Goal: Check status: Check status

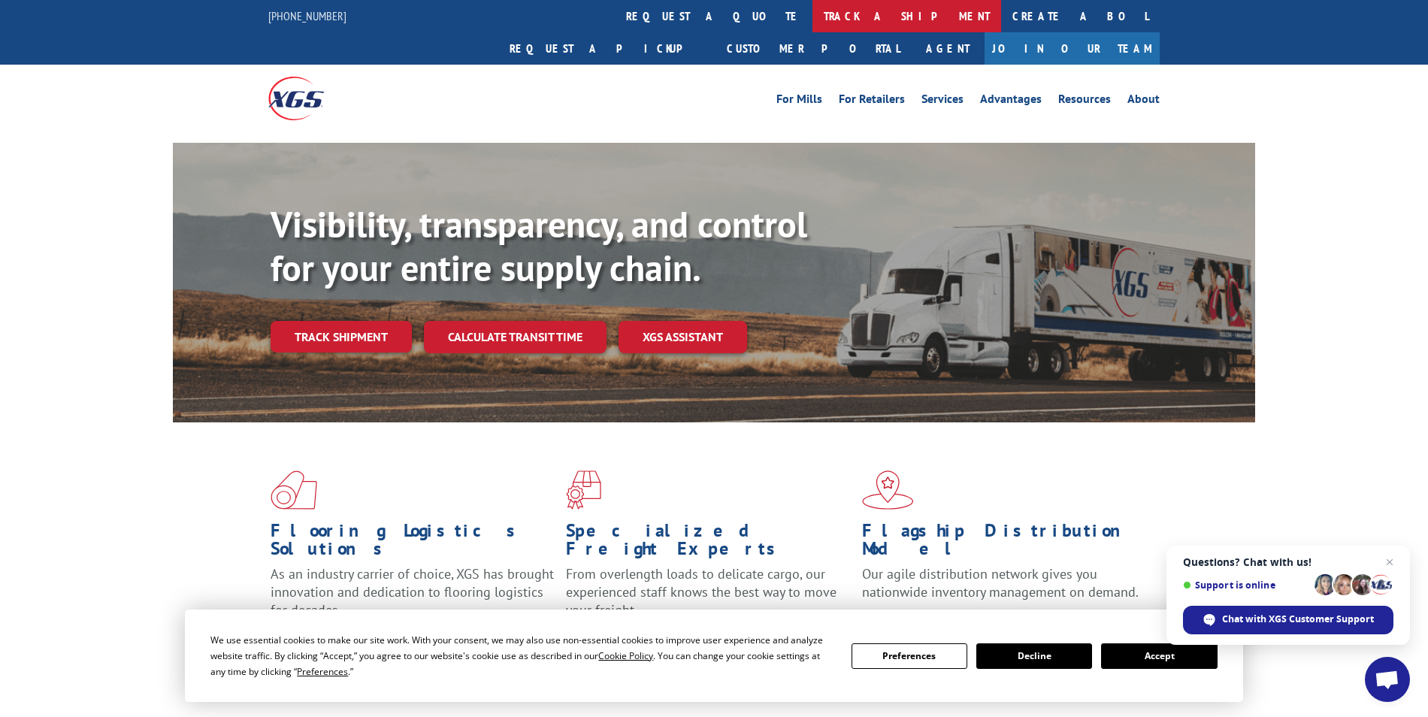
click at [813, 12] on link "track a shipment" at bounding box center [907, 16] width 189 height 32
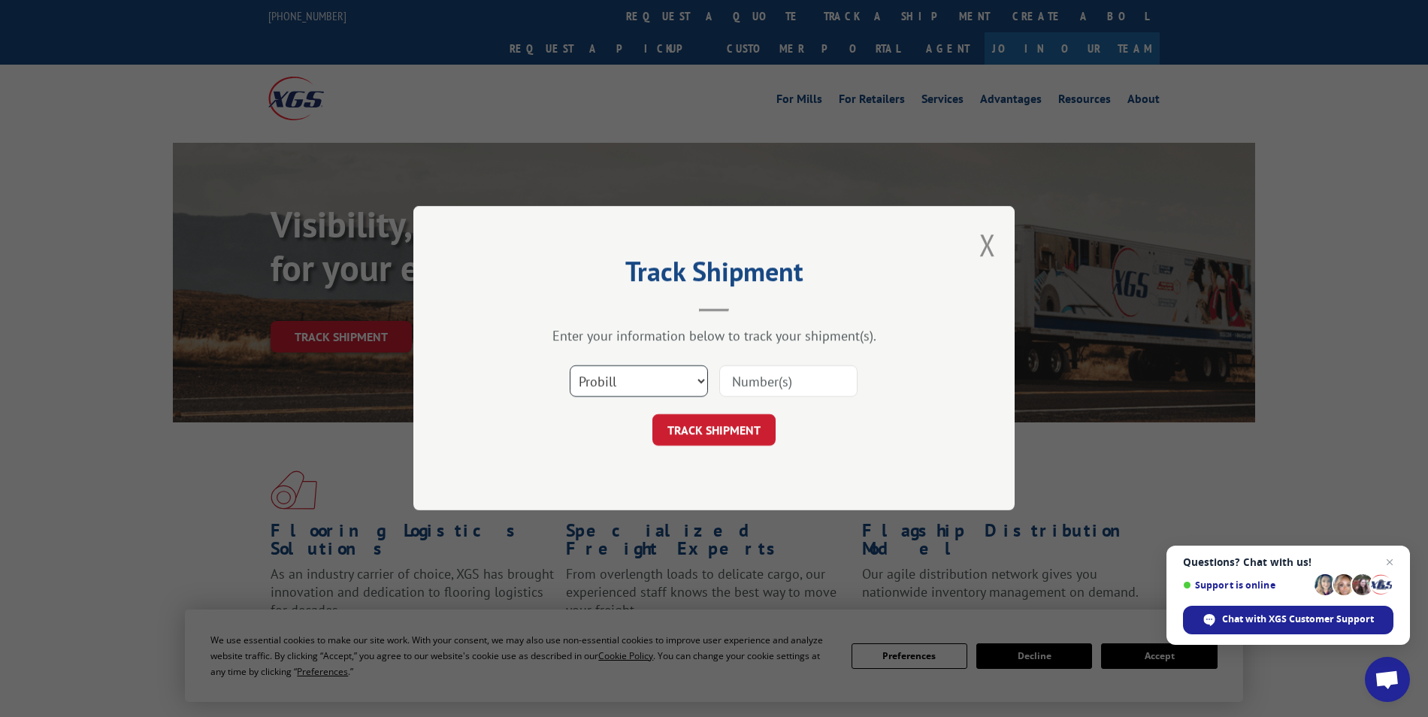
click at [655, 383] on select "Select category... Probill BOL PO" at bounding box center [639, 382] width 138 height 32
drag, startPoint x: 655, startPoint y: 383, endPoint x: 683, endPoint y: 379, distance: 28.8
click at [655, 383] on select "Select category... Probill BOL PO" at bounding box center [639, 382] width 138 height 32
click at [750, 378] on input at bounding box center [788, 382] width 138 height 32
type input "17688914"
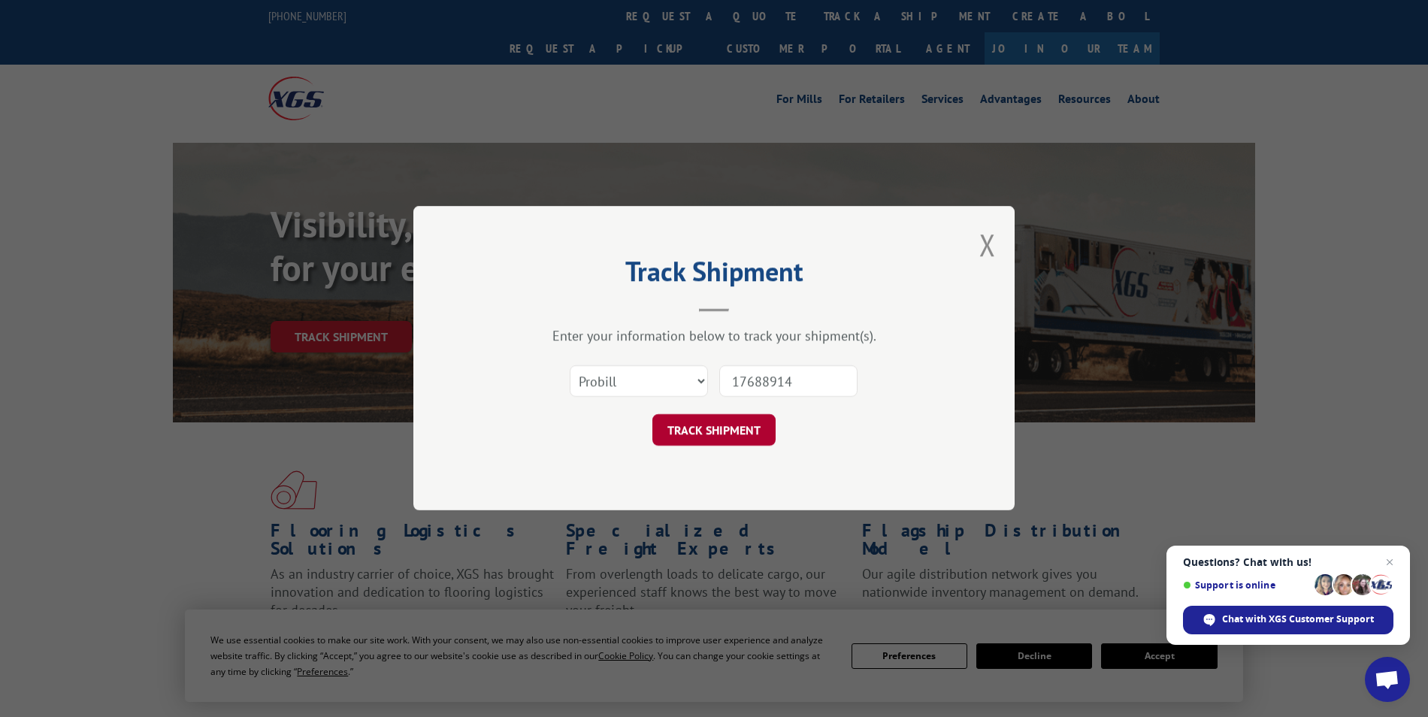
click at [747, 431] on button "TRACK SHIPMENT" at bounding box center [714, 431] width 123 height 32
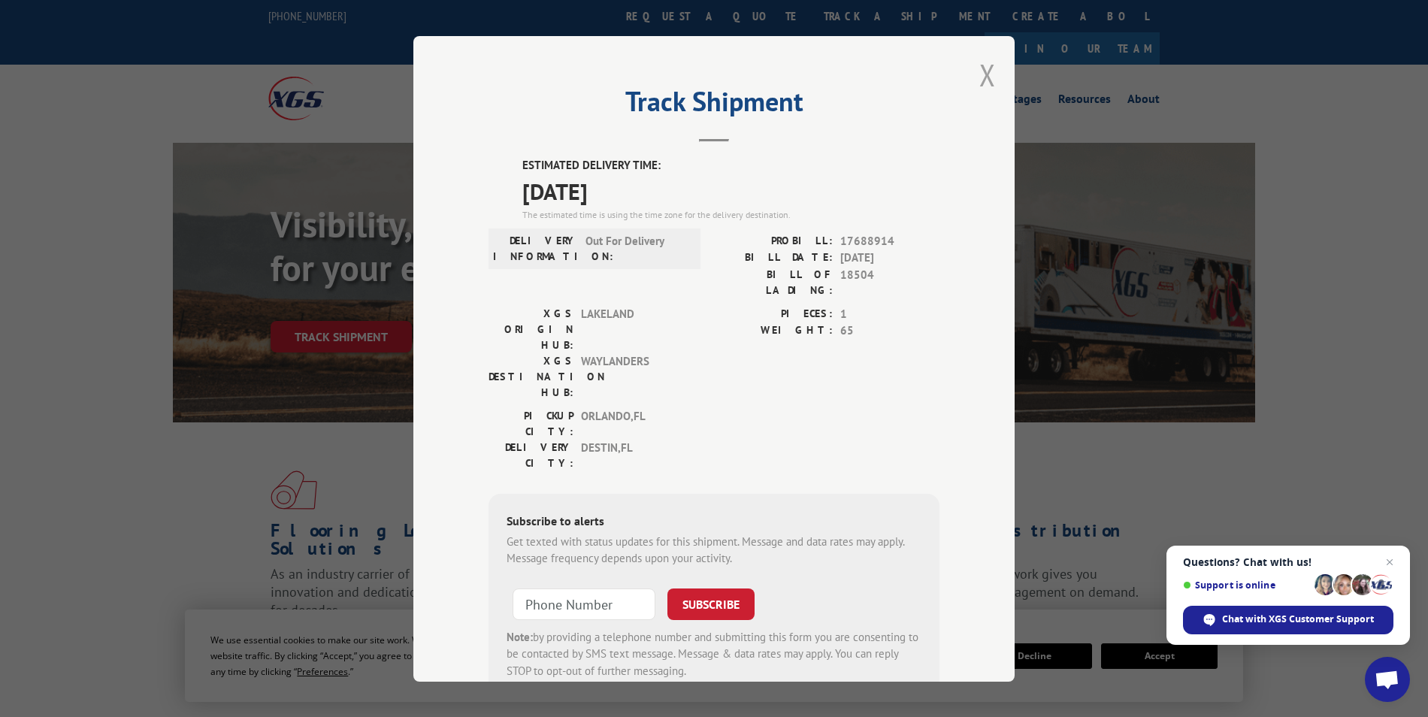
click at [980, 71] on button "Close modal" at bounding box center [988, 75] width 17 height 40
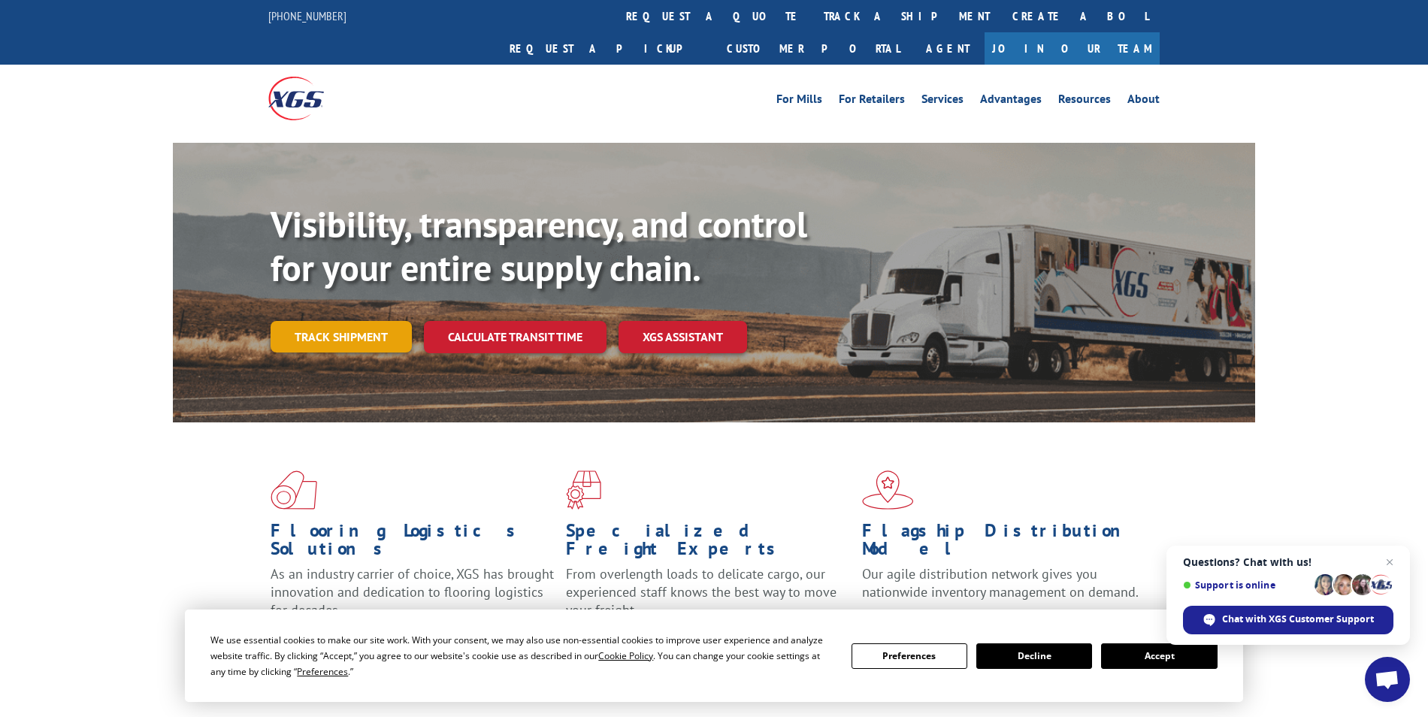
click at [323, 321] on link "Track shipment" at bounding box center [341, 337] width 141 height 32
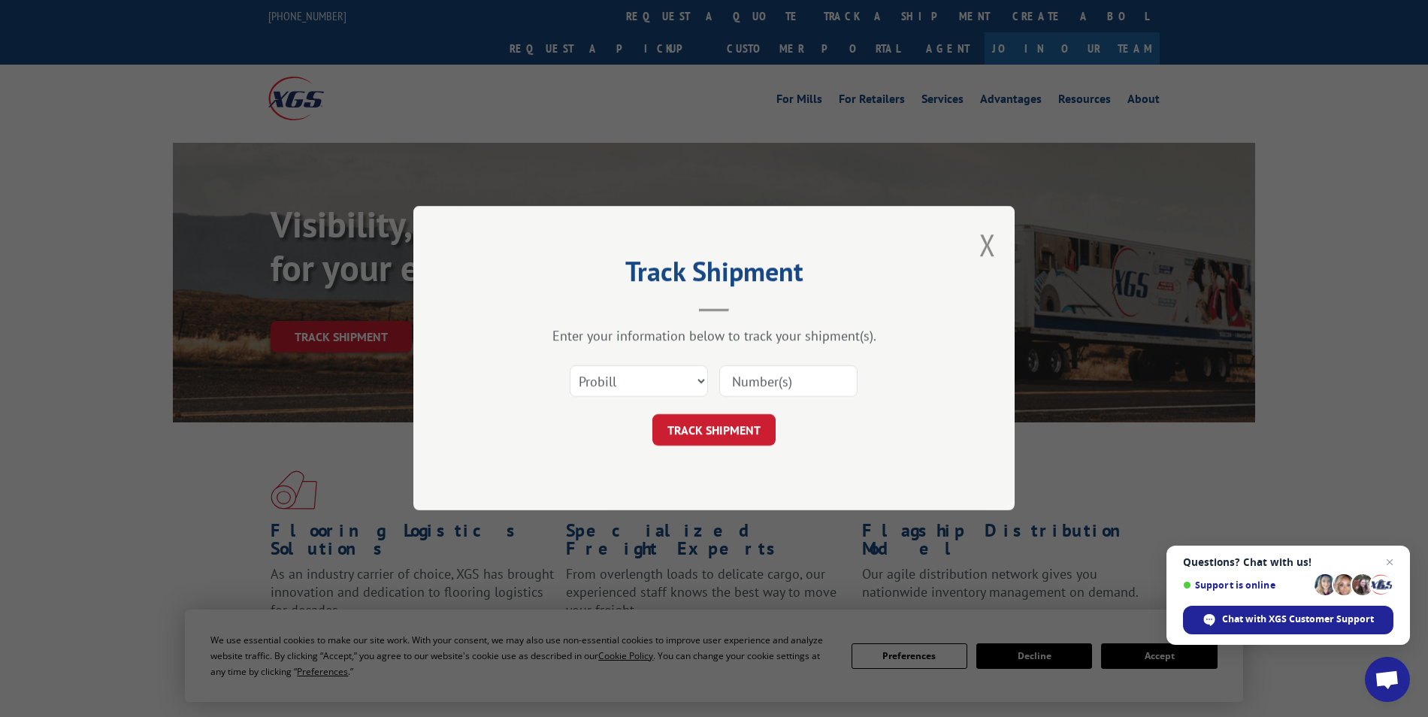
click at [758, 384] on input at bounding box center [788, 382] width 138 height 32
type input "17688917"
click button "TRACK SHIPMENT" at bounding box center [714, 431] width 123 height 32
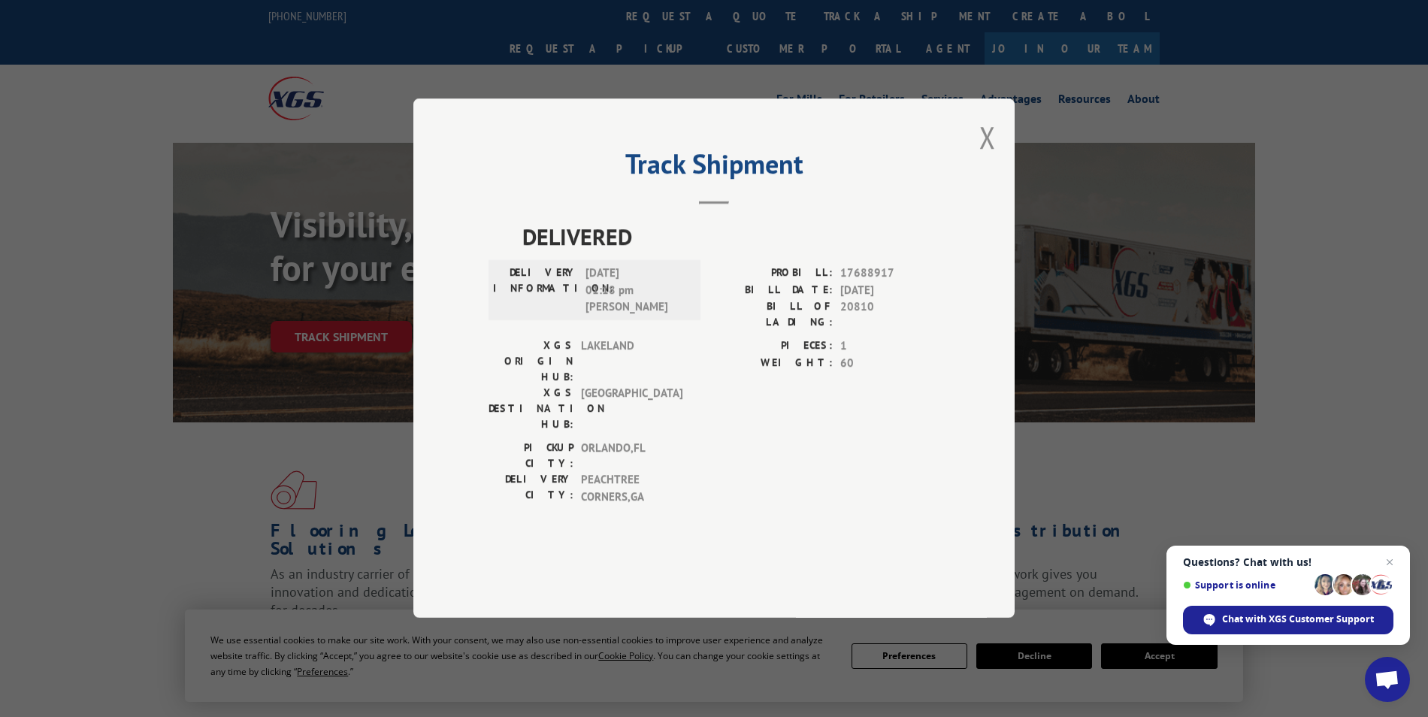
click at [979, 186] on div "Track Shipment DELIVERED DELIVERY INFORMATION: [DATE] 01:18 pm [PERSON_NAME] PR…" at bounding box center [713, 357] width 601 height 519
click at [980, 157] on button "Close modal" at bounding box center [988, 137] width 17 height 40
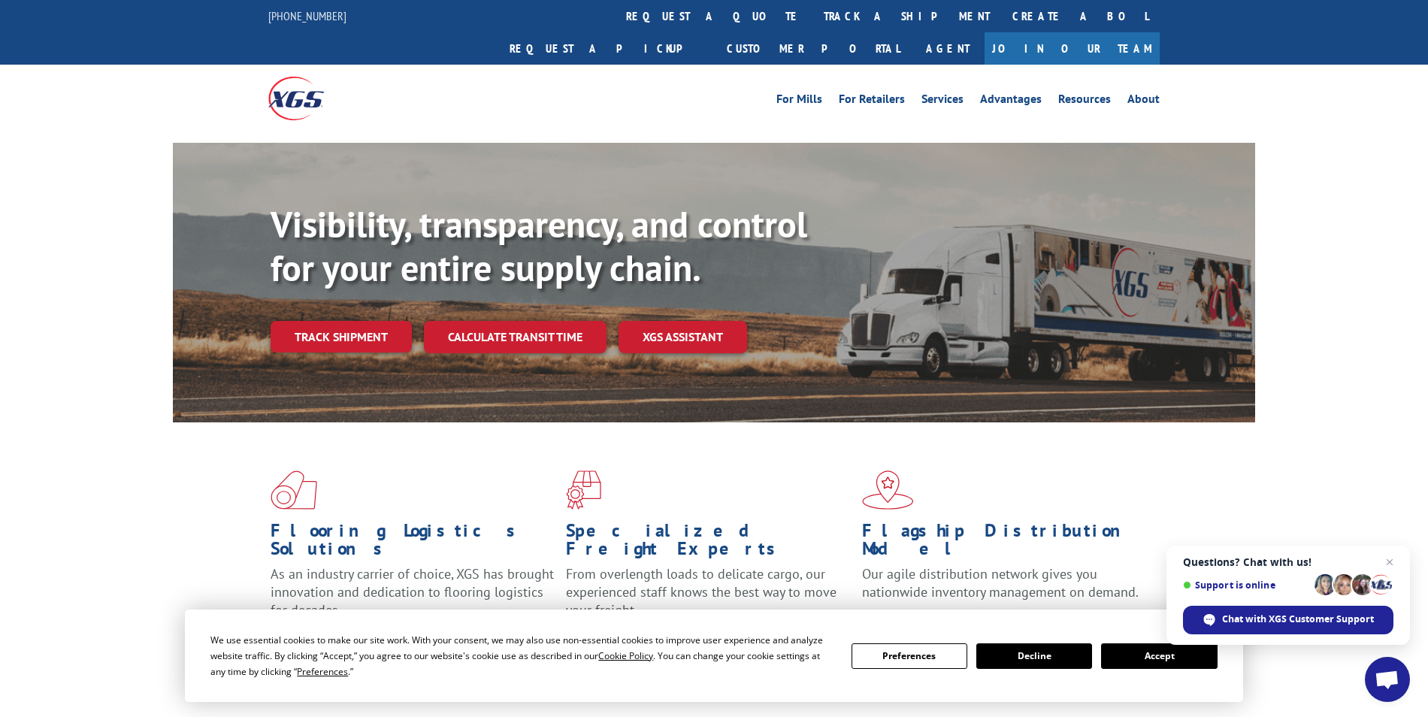
click at [326, 283] on div "Visibility, transparency, and control for your entire supply chain. Track shipm…" at bounding box center [763, 308] width 985 height 210
click at [329, 321] on link "Track shipment" at bounding box center [341, 337] width 141 height 32
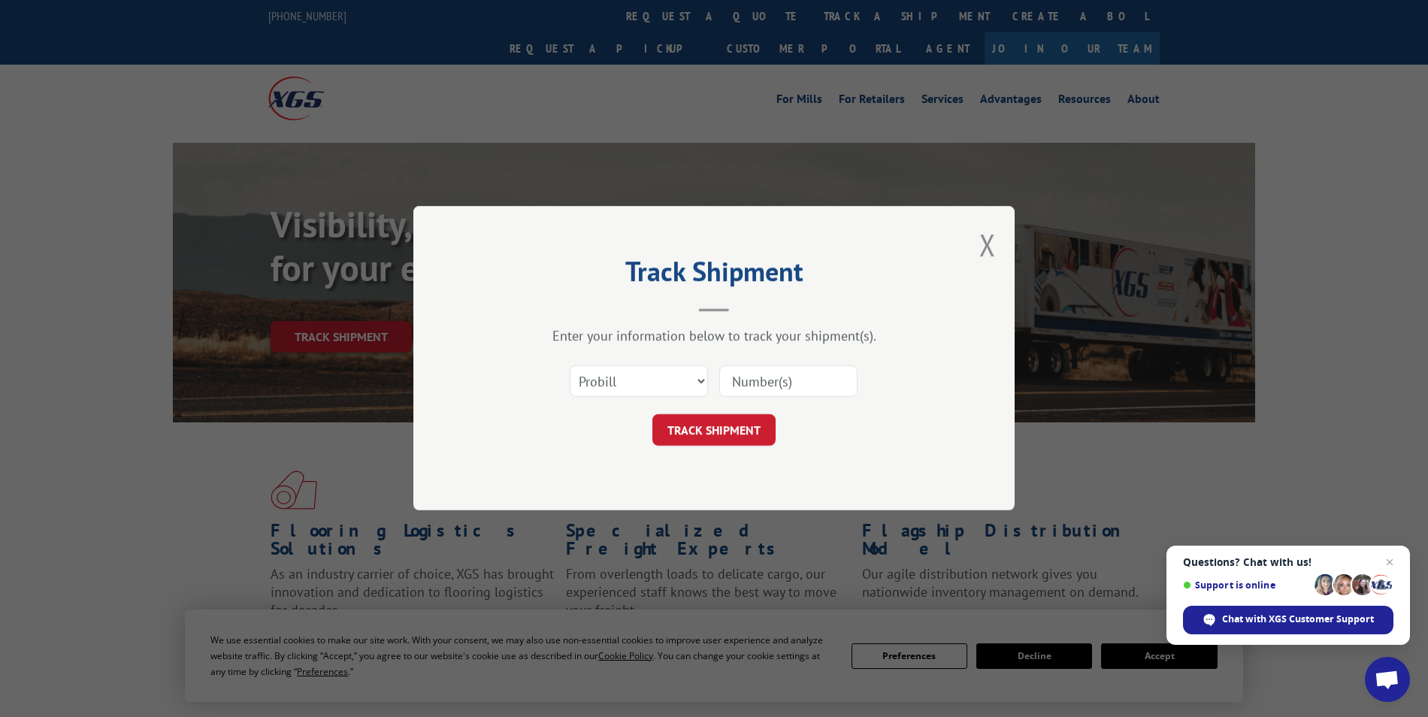
click at [782, 370] on input at bounding box center [788, 382] width 138 height 32
type input "17688915"
click button "TRACK SHIPMENT" at bounding box center [714, 431] width 123 height 32
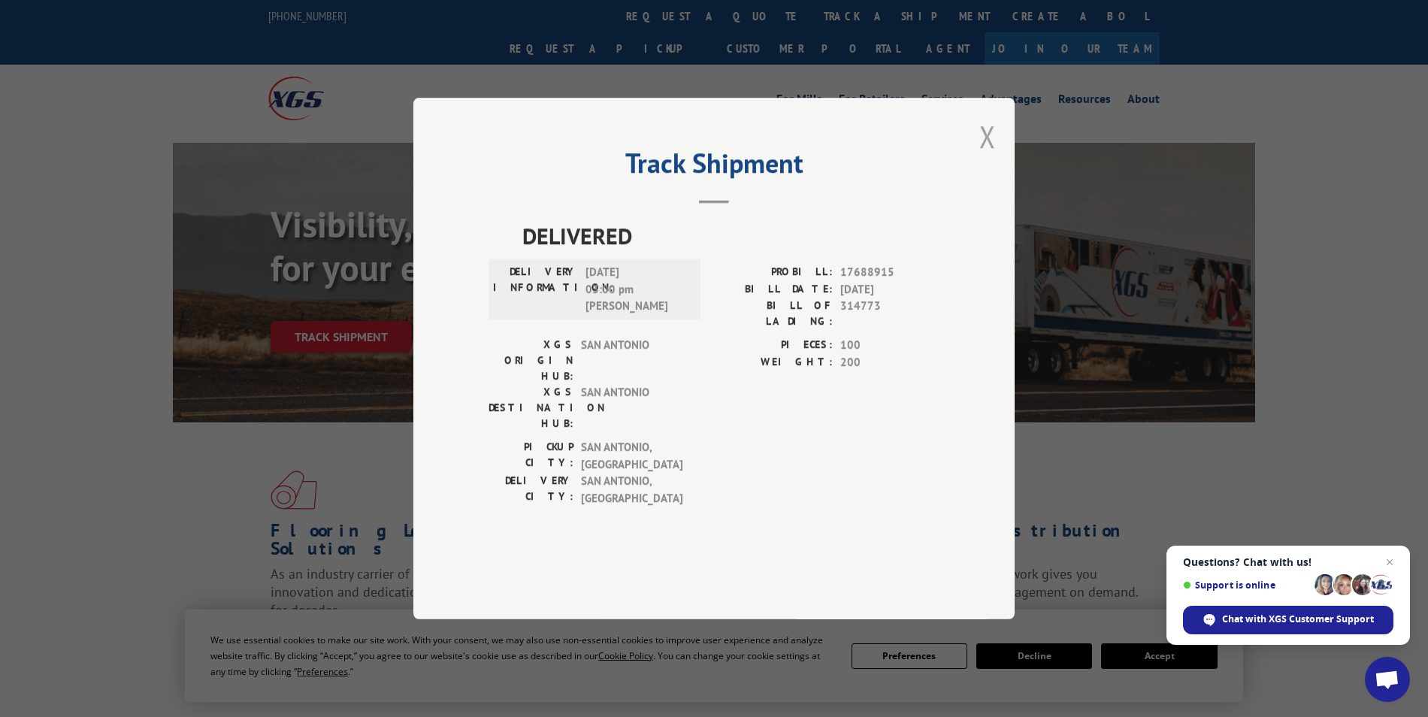
click at [992, 156] on button "Close modal" at bounding box center [988, 137] width 17 height 40
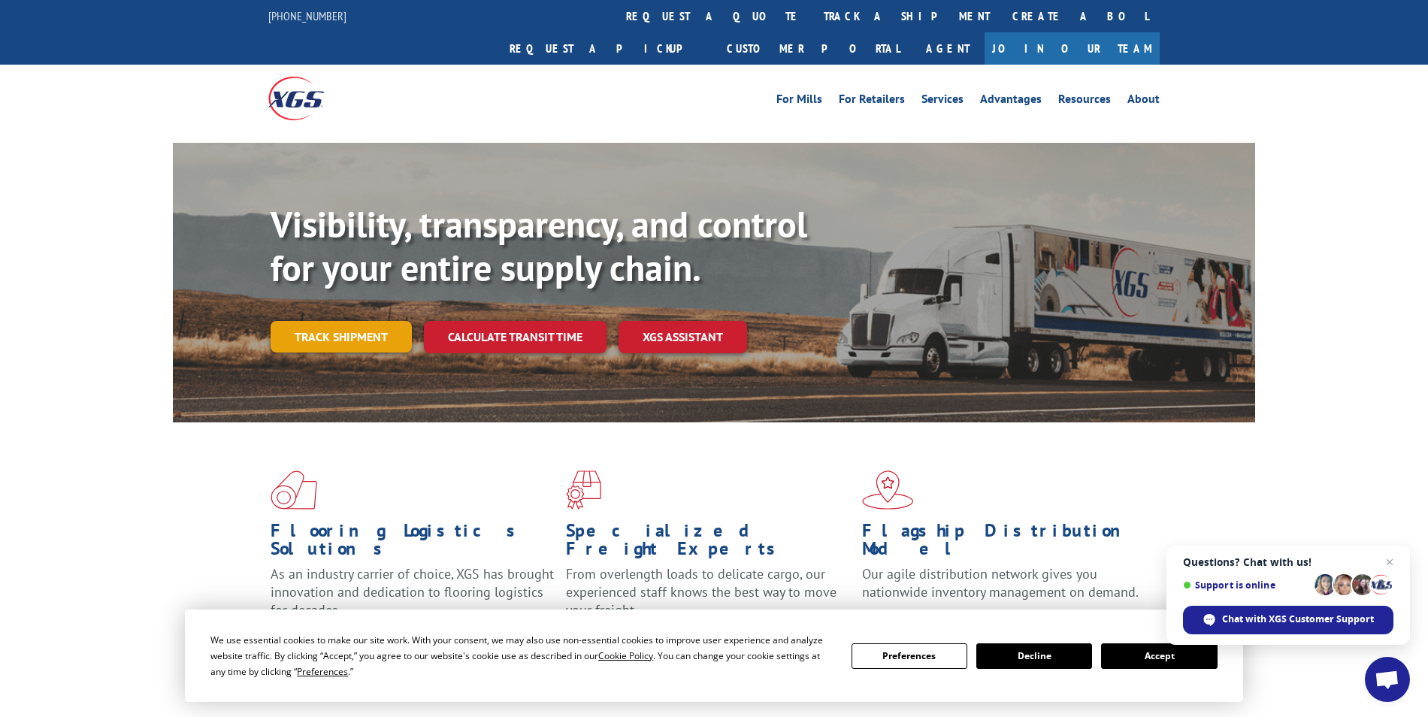
click at [349, 321] on link "Track shipment" at bounding box center [341, 337] width 141 height 32
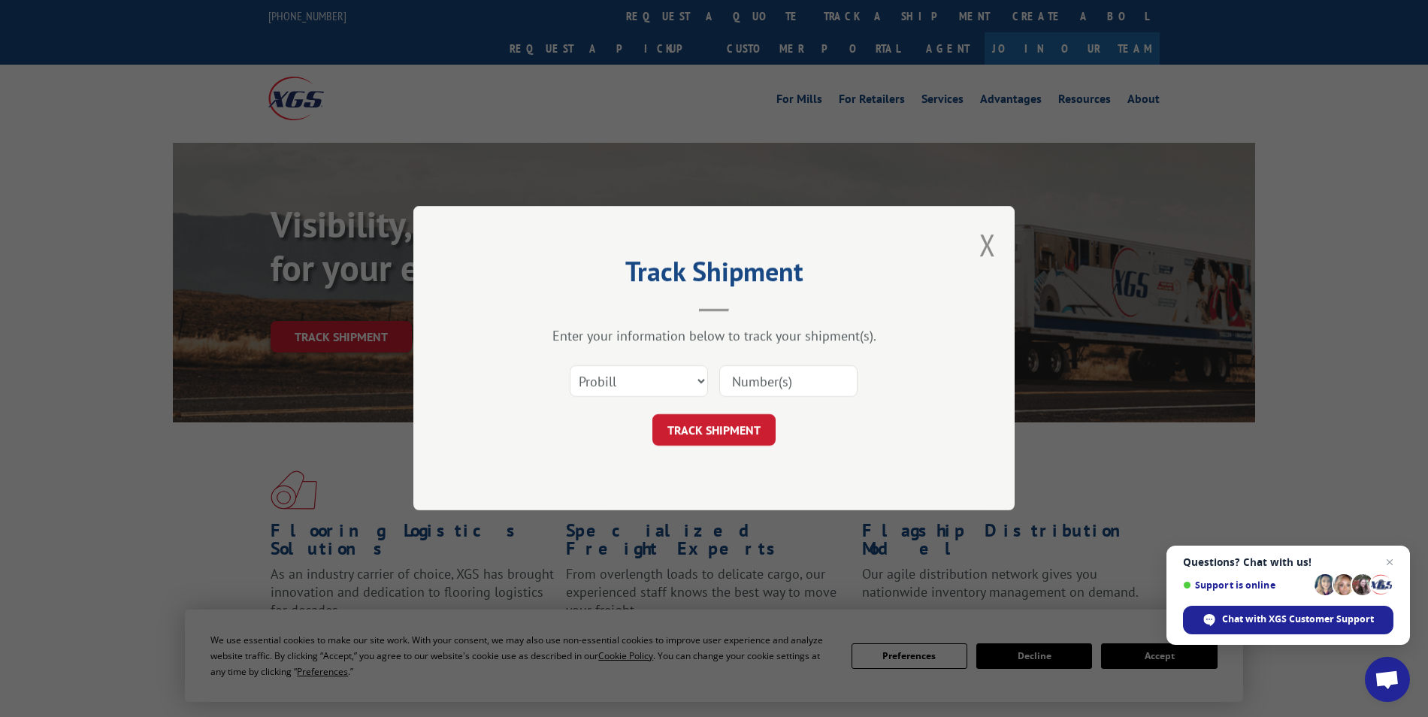
click at [816, 392] on input at bounding box center [788, 382] width 138 height 32
type input "17688917"
click at [726, 429] on button "TRACK SHIPMENT" at bounding box center [714, 431] width 123 height 32
